Goal: Use online tool/utility: Use online tool/utility

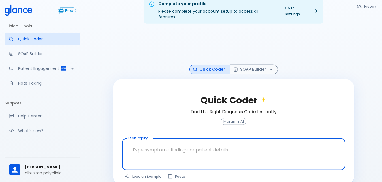
scroll to position [14, 0]
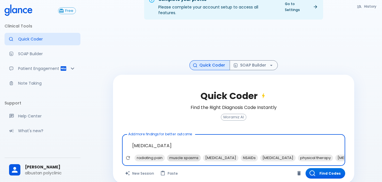
click at [155, 155] on span "radiating pain" at bounding box center [149, 158] width 30 height 7
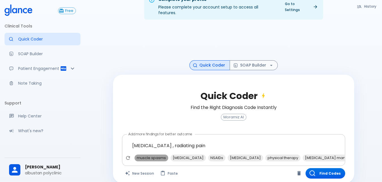
click at [156, 155] on span "muscle spasms" at bounding box center [151, 158] width 34 height 7
type textarea "[MEDICAL_DATA] , radiating pain, muscle spasms"
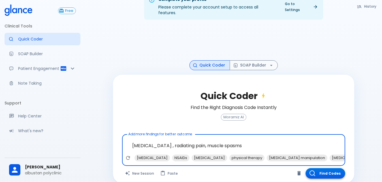
click at [324, 168] on button "Find Codes" at bounding box center [325, 173] width 40 height 10
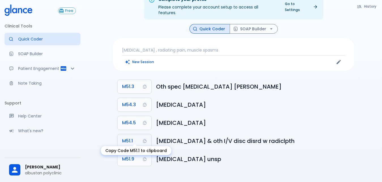
click at [122, 137] on span "M51.1" at bounding box center [127, 141] width 11 height 8
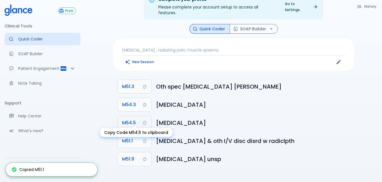
click at [126, 119] on span "M54.5" at bounding box center [129, 123] width 14 height 8
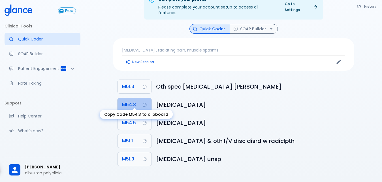
click at [134, 101] on span "M54.3" at bounding box center [129, 105] width 14 height 8
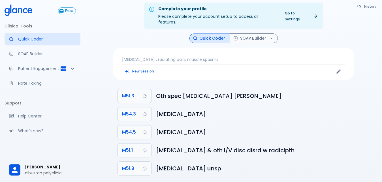
scroll to position [0, 0]
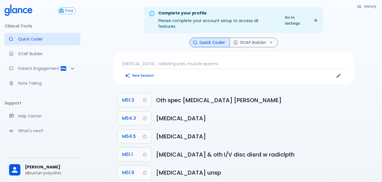
click at [210, 38] on button "Quick Coder" at bounding box center [209, 43] width 40 height 10
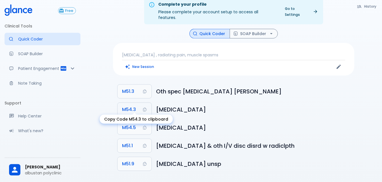
scroll to position [14, 0]
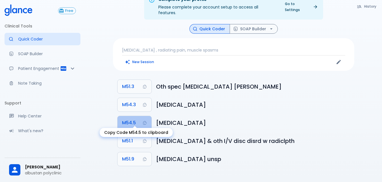
drag, startPoint x: 133, startPoint y: 117, endPoint x: 135, endPoint y: 114, distance: 3.9
click at [134, 119] on span "M54.5" at bounding box center [129, 123] width 14 height 8
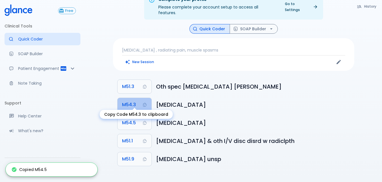
click at [133, 101] on span "M54.3" at bounding box center [129, 105] width 14 height 8
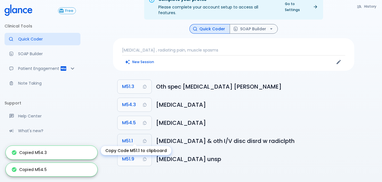
click at [133, 136] on button "M51.1" at bounding box center [134, 141] width 34 height 14
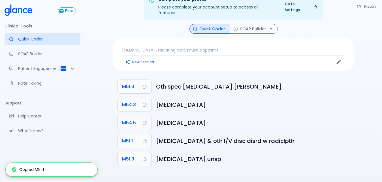
drag, startPoint x: 42, startPoint y: 171, endPoint x: 48, endPoint y: 171, distance: 6.8
click at [42, 171] on div "Copied M51.1" at bounding box center [27, 169] width 33 height 10
click at [13, 169] on icon at bounding box center [14, 169] width 5 height 5
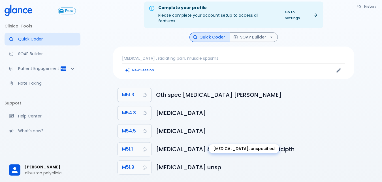
scroll to position [0, 0]
